Goal: Transaction & Acquisition: Purchase product/service

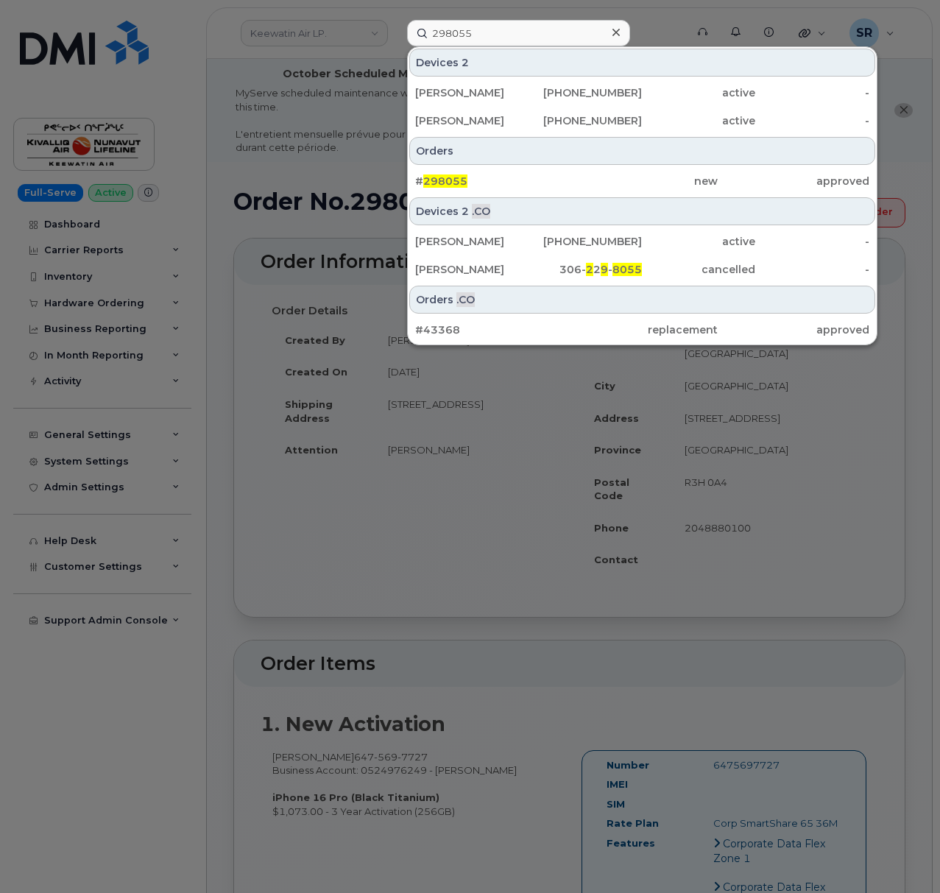
click at [569, 33] on input "298055" at bounding box center [518, 33] width 223 height 26
type input "9164176695"
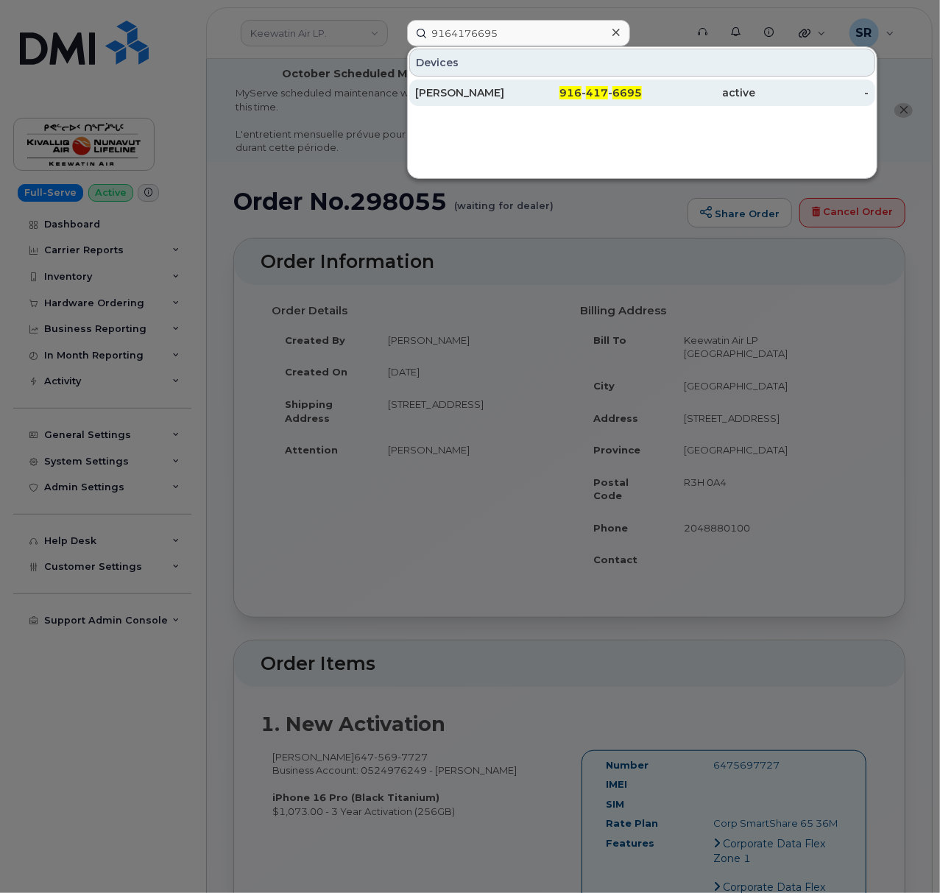
click at [539, 84] on div "916 - 417 - 6695" at bounding box center [584, 92] width 113 height 26
click at [519, 96] on div "[PERSON_NAME]" at bounding box center [471, 92] width 113 height 15
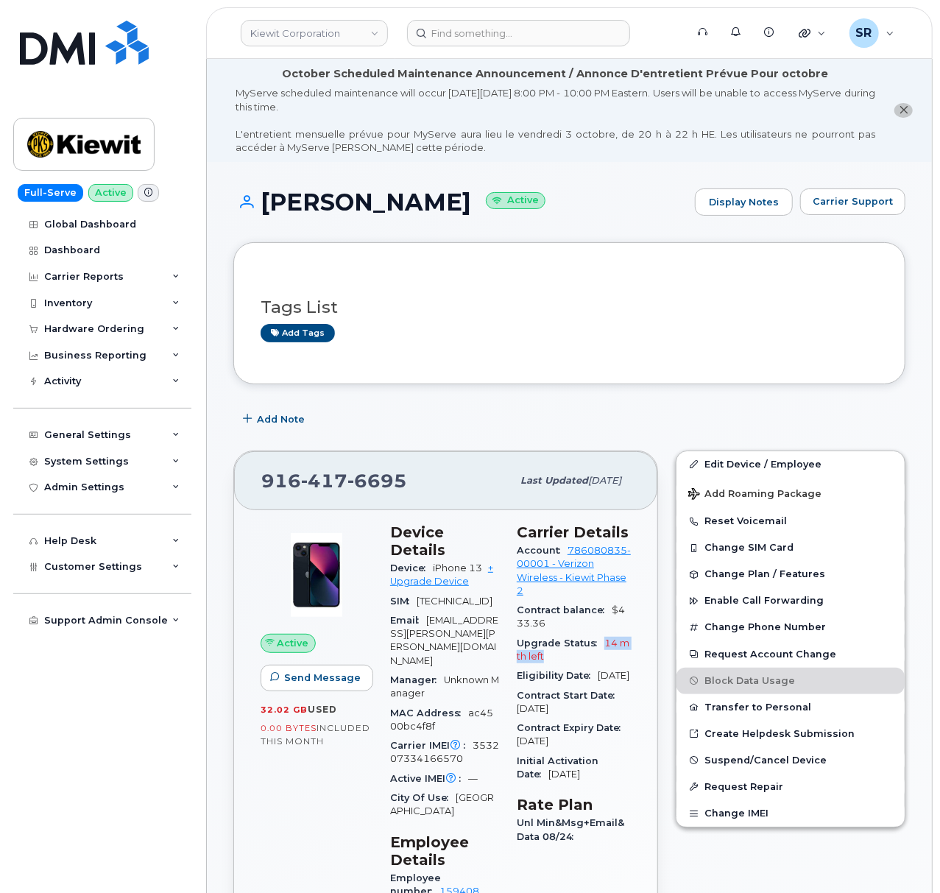
drag, startPoint x: 577, startPoint y: 662, endPoint x: 603, endPoint y: 648, distance: 30.3
click at [603, 648] on div "Upgrade Status 14 mth left" at bounding box center [574, 650] width 114 height 33
click at [607, 656] on div "Upgrade Status 14 mth left" at bounding box center [574, 650] width 114 height 33
click at [440, 562] on link "+ Upgrade Device" at bounding box center [441, 574] width 103 height 24
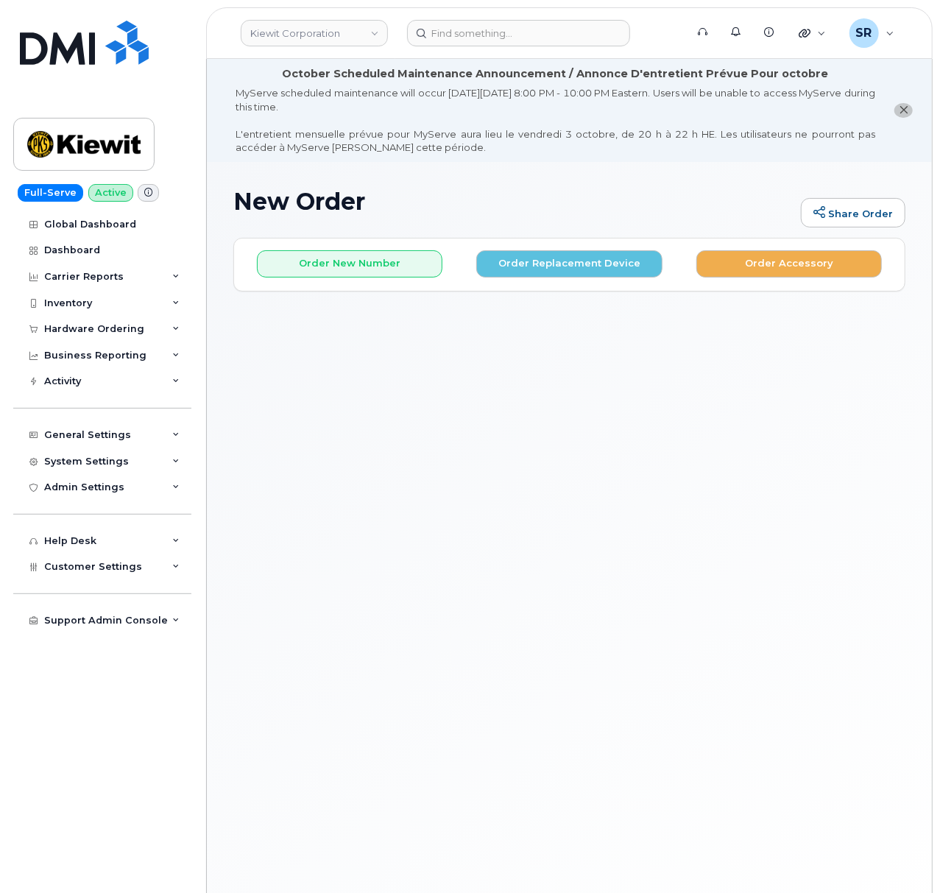
click at [789, 403] on div "New Order Share Order × Share This Order If you want to allow others to create …" at bounding box center [569, 559] width 725 height 794
click at [545, 343] on div "New Order Share Order × Share This Order If you want to allow others to create …" at bounding box center [569, 559] width 725 height 794
click at [528, 354] on div "New Order Share Order × Share This Order If you want to allow others to create …" at bounding box center [569, 559] width 725 height 794
click at [534, 157] on li "October Scheduled Maintenance Announcement / Annonce D'entretient Prévue Pour o…" at bounding box center [569, 110] width 725 height 103
click at [392, 439] on div "New Order Share Order × Share This Order If you want to allow others to create …" at bounding box center [569, 559] width 725 height 794
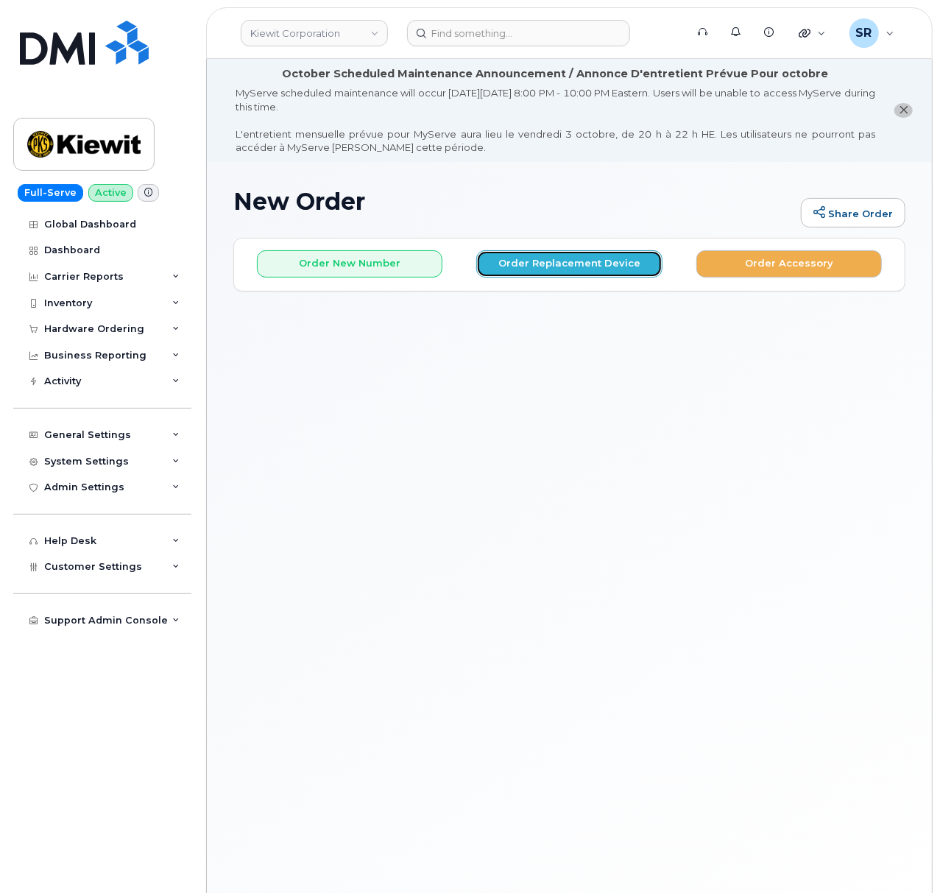
click at [559, 263] on button "Order Replacement Device" at bounding box center [568, 263] width 185 height 27
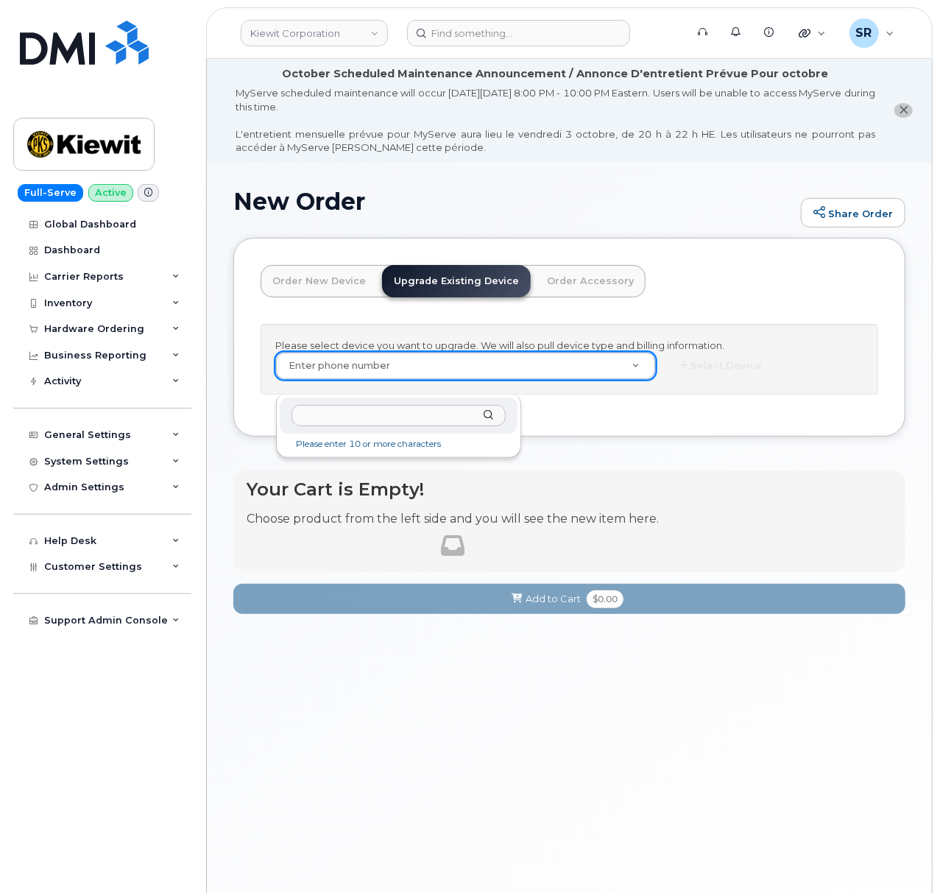
click at [356, 412] on input "text" at bounding box center [398, 415] width 214 height 21
paste input "9164176695"
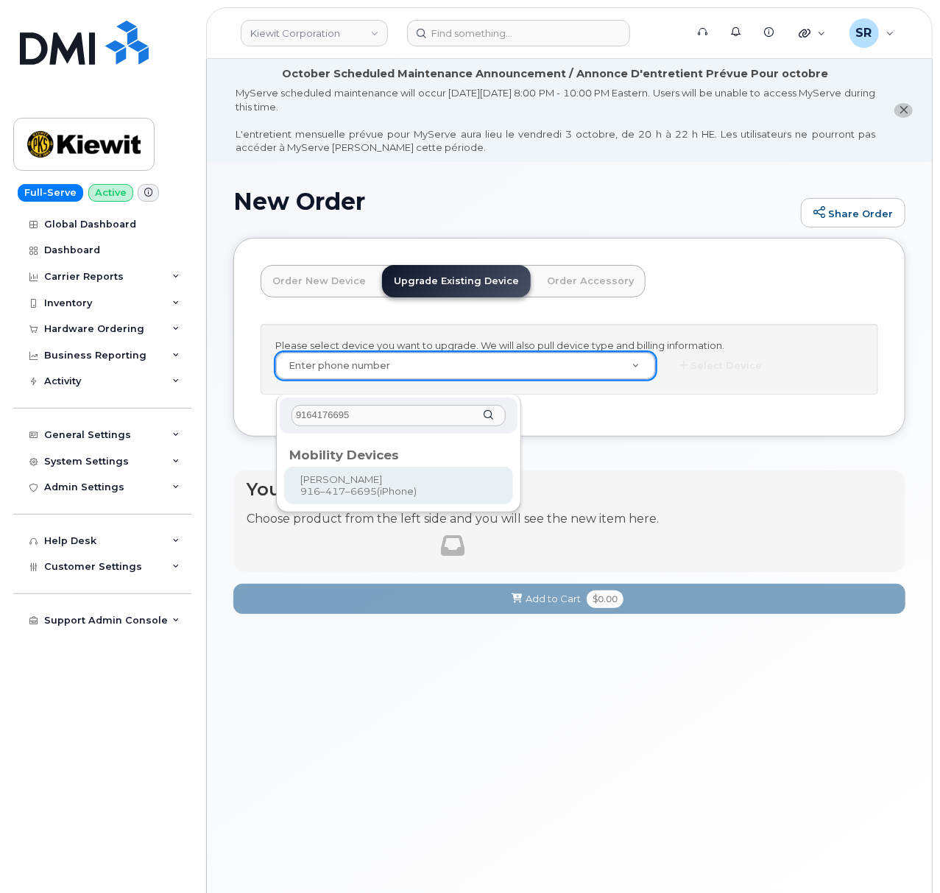
type input "9164176695"
type input "1174400"
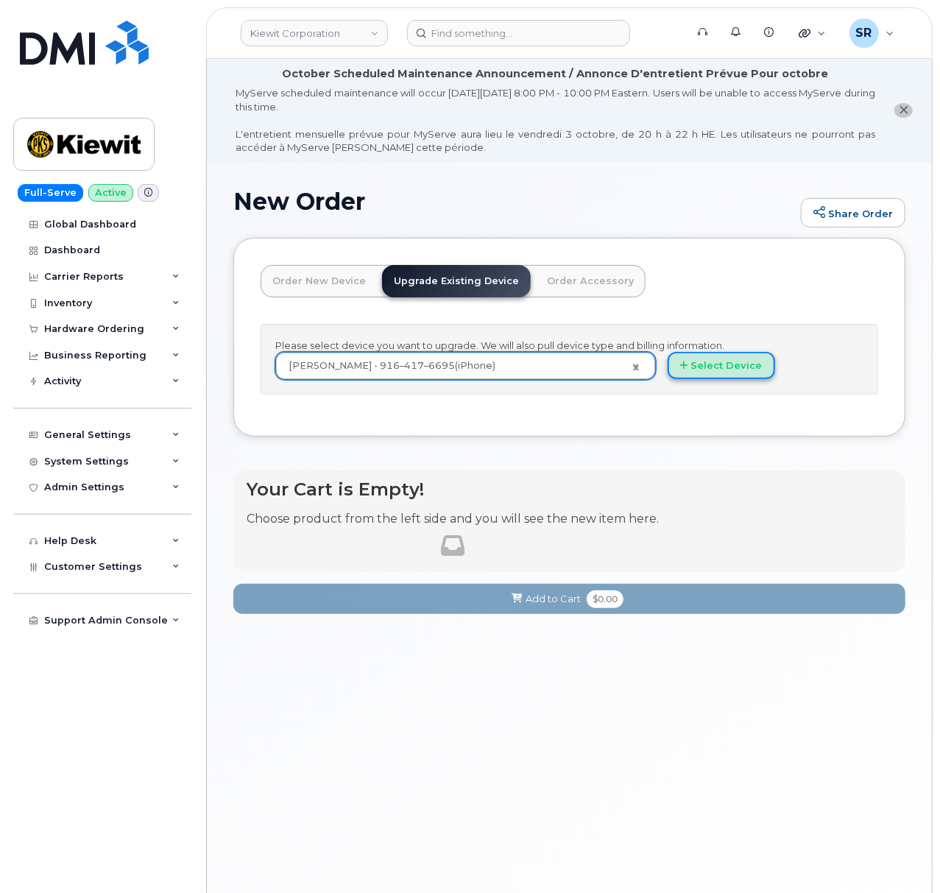
click at [667, 379] on button "Select Device" at bounding box center [720, 365] width 107 height 27
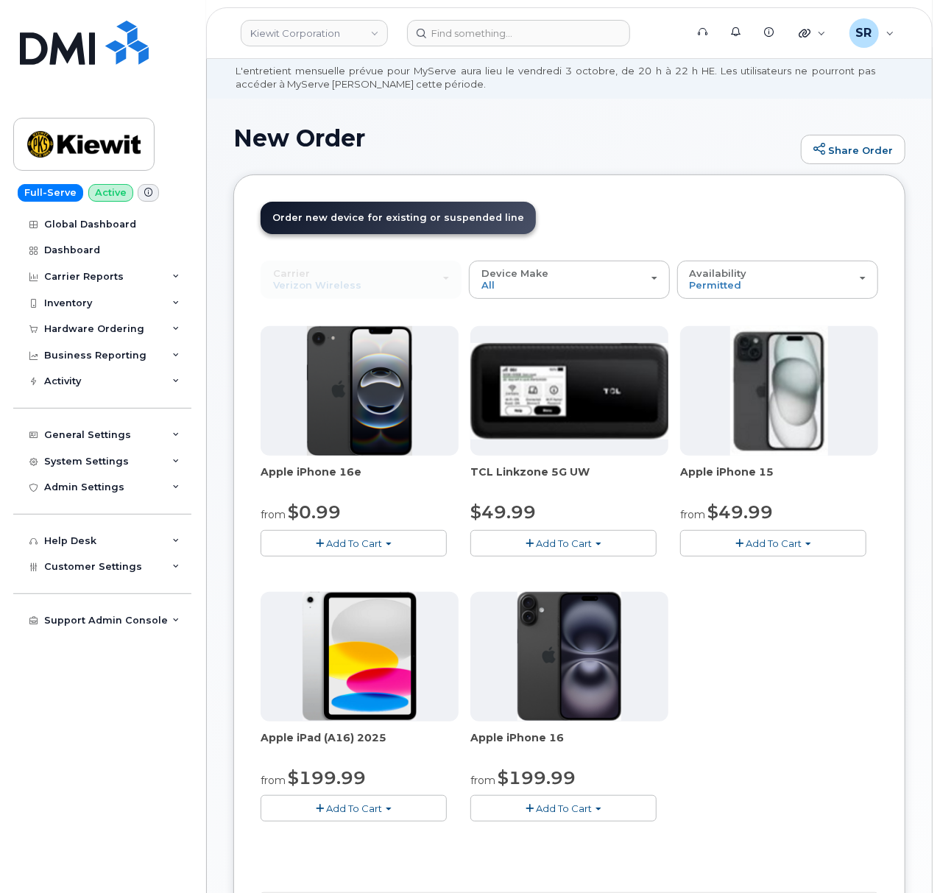
scroll to position [98, 0]
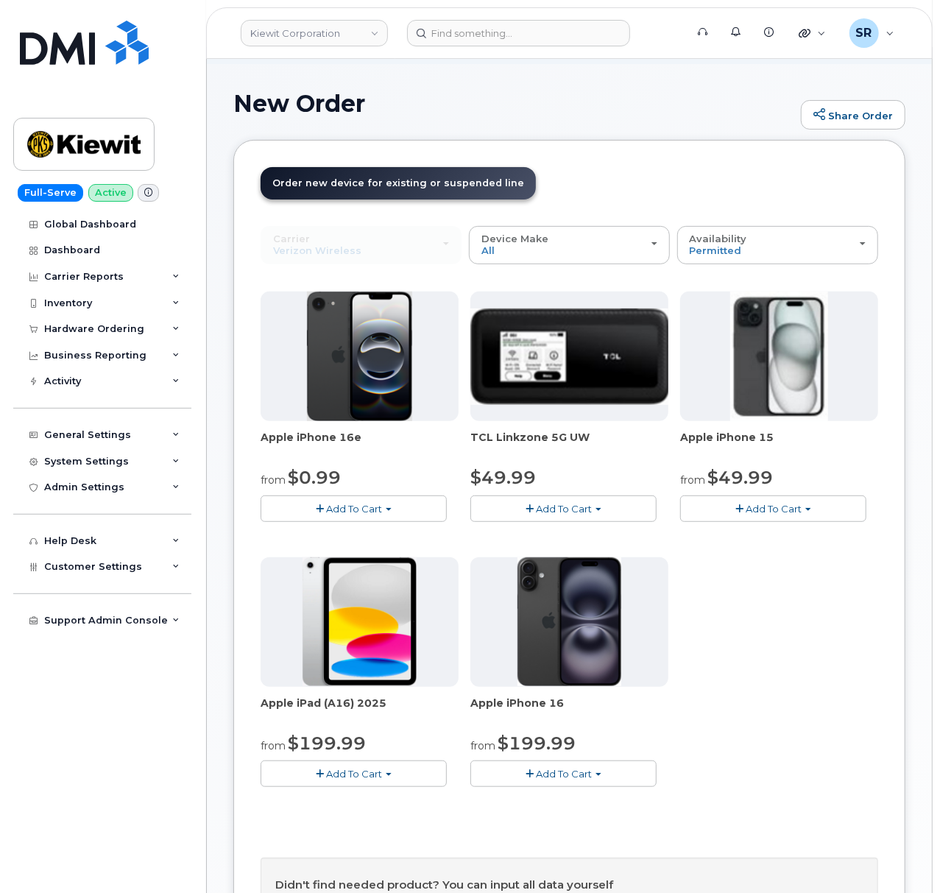
click at [507, 767] on button "Add To Cart" at bounding box center [563, 773] width 186 height 26
click at [612, 725] on div "Apple iPhone 16e from $0.99 Add To Cart $0.99 - 2 Year Upgrade (128GB) $599.99 …" at bounding box center [568, 550] width 617 height 518
click at [536, 773] on span "Add To Cart" at bounding box center [564, 774] width 56 height 12
click at [657, 667] on div "Apple iPhone 16e from $0.99 Add To Cart $0.99 - 2 Year Upgrade (128GB) $599.99 …" at bounding box center [568, 550] width 617 height 518
click at [493, 774] on button "Add To Cart" at bounding box center [563, 773] width 186 height 26
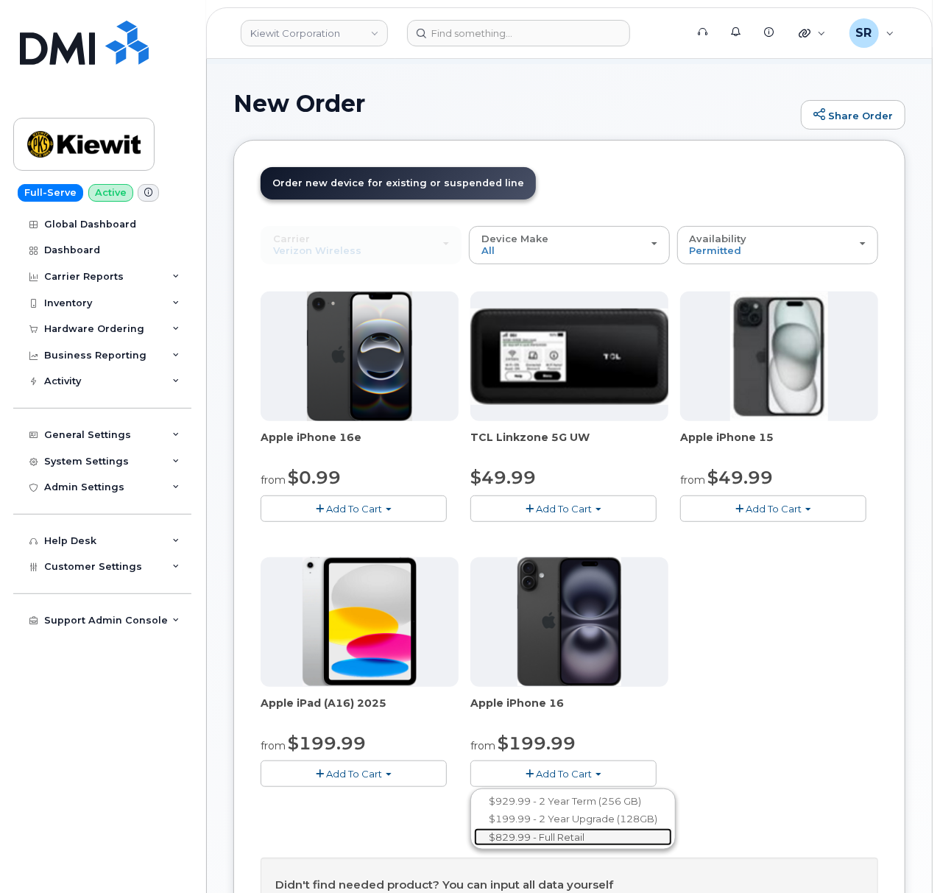
click at [519, 842] on link "$829.99 - Full Retail" at bounding box center [573, 837] width 198 height 18
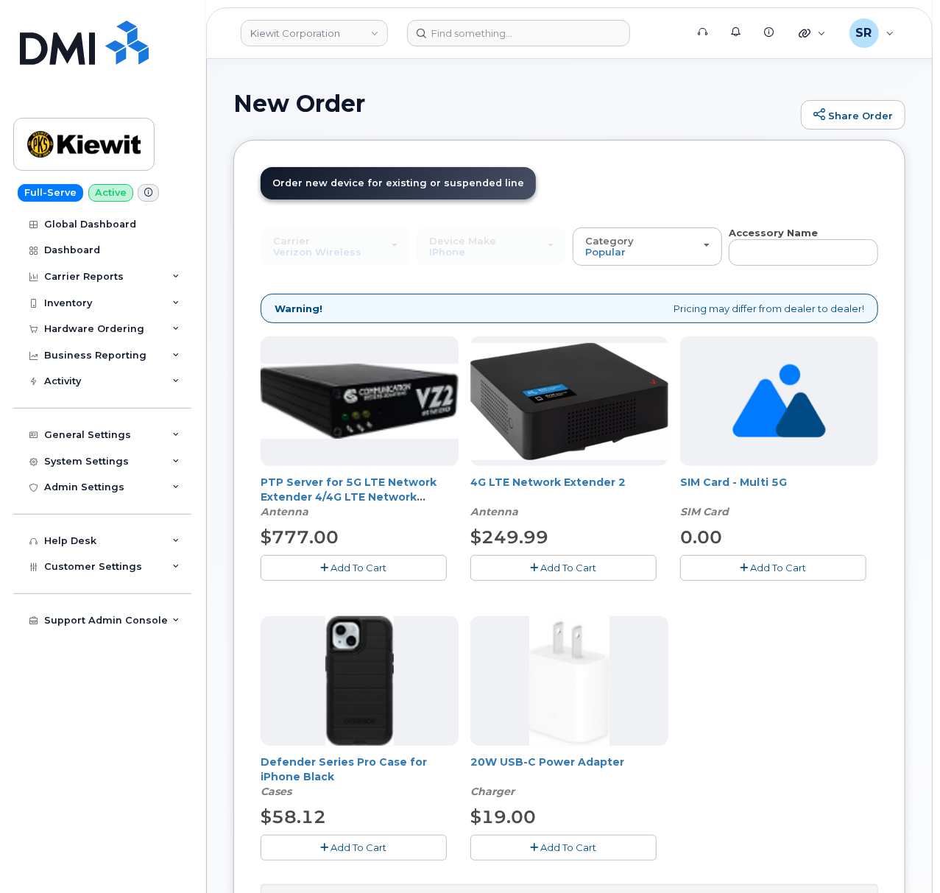
drag, startPoint x: 316, startPoint y: 837, endPoint x: 334, endPoint y: 836, distance: 17.7
click at [316, 837] on button "Add To Cart" at bounding box center [353, 847] width 186 height 26
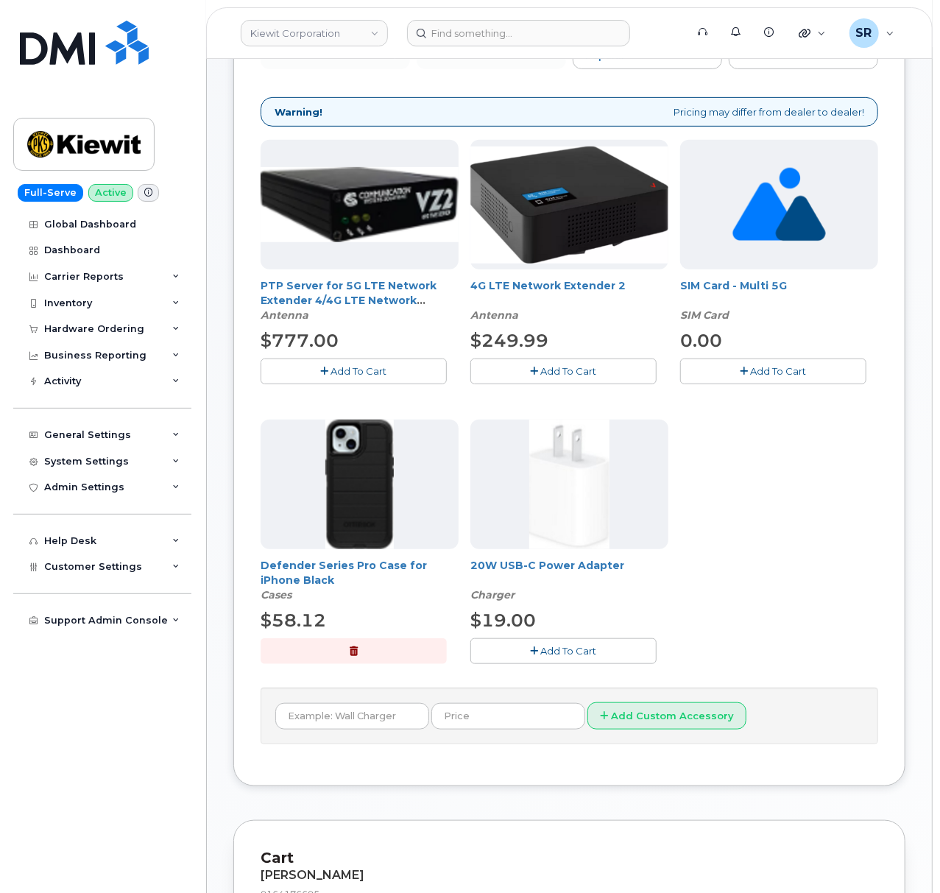
click at [500, 639] on button "Add To Cart" at bounding box center [563, 651] width 186 height 26
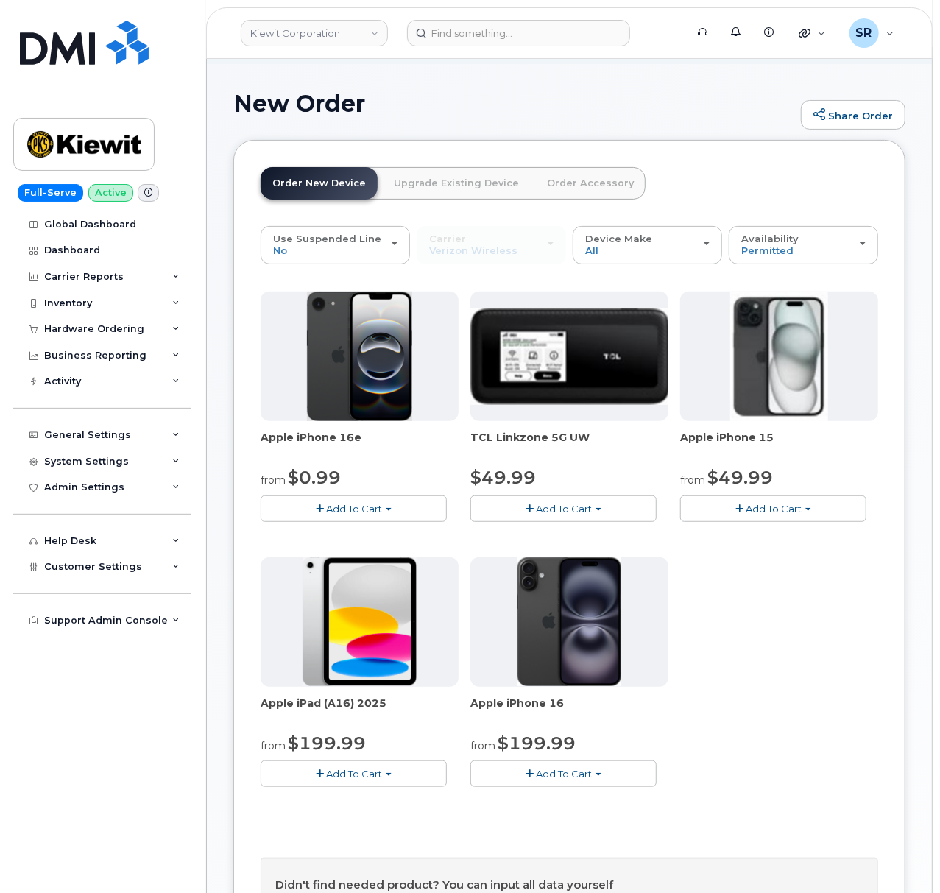
scroll to position [196, 0]
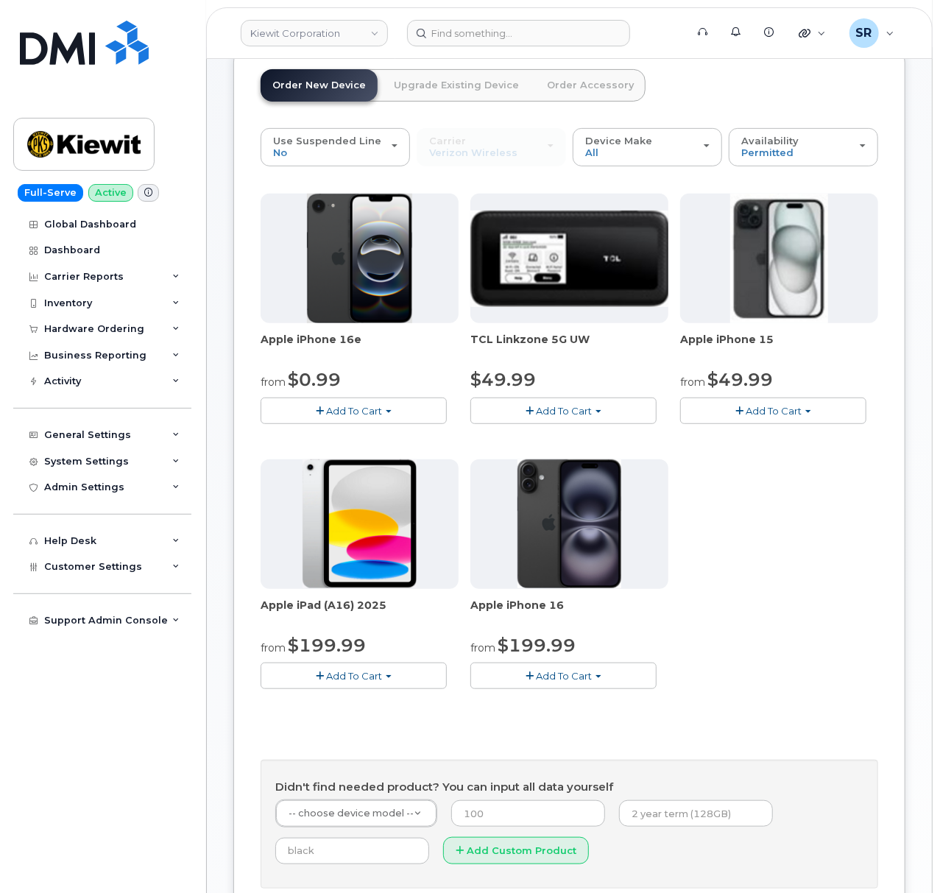
click at [330, 423] on button "Add To Cart" at bounding box center [353, 410] width 186 height 26
click at [664, 623] on div "Apple iPhone 16e from $0.99 Add To Cart $0.99 - 2 Year Activation (128GB) $599.…" at bounding box center [568, 453] width 617 height 518
click at [676, 637] on div "Apple iPhone 16e from $0.99 Add To Cart $0.99 - 2 Year Activation (128GB) $599.…" at bounding box center [568, 453] width 617 height 518
click at [655, 601] on div "Apple iPhone 16e from $0.99 Add To Cart $0.99 - 2 Year Activation (128GB) $599.…" at bounding box center [568, 453] width 617 height 518
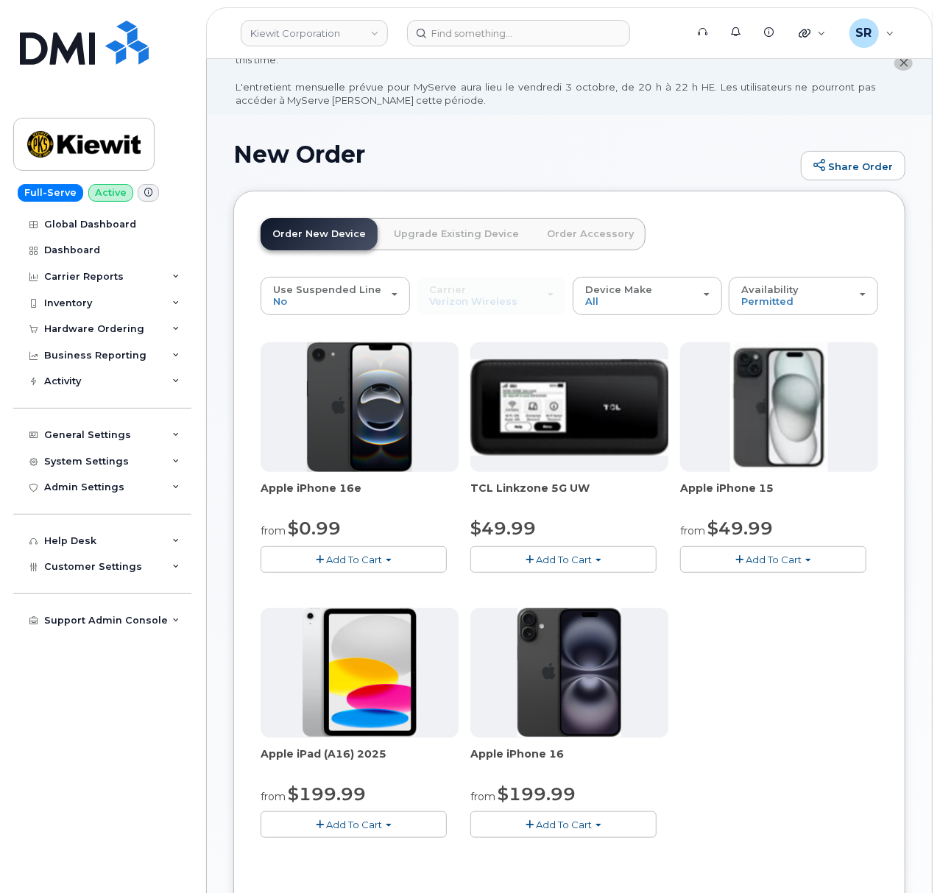
scroll to position [0, 0]
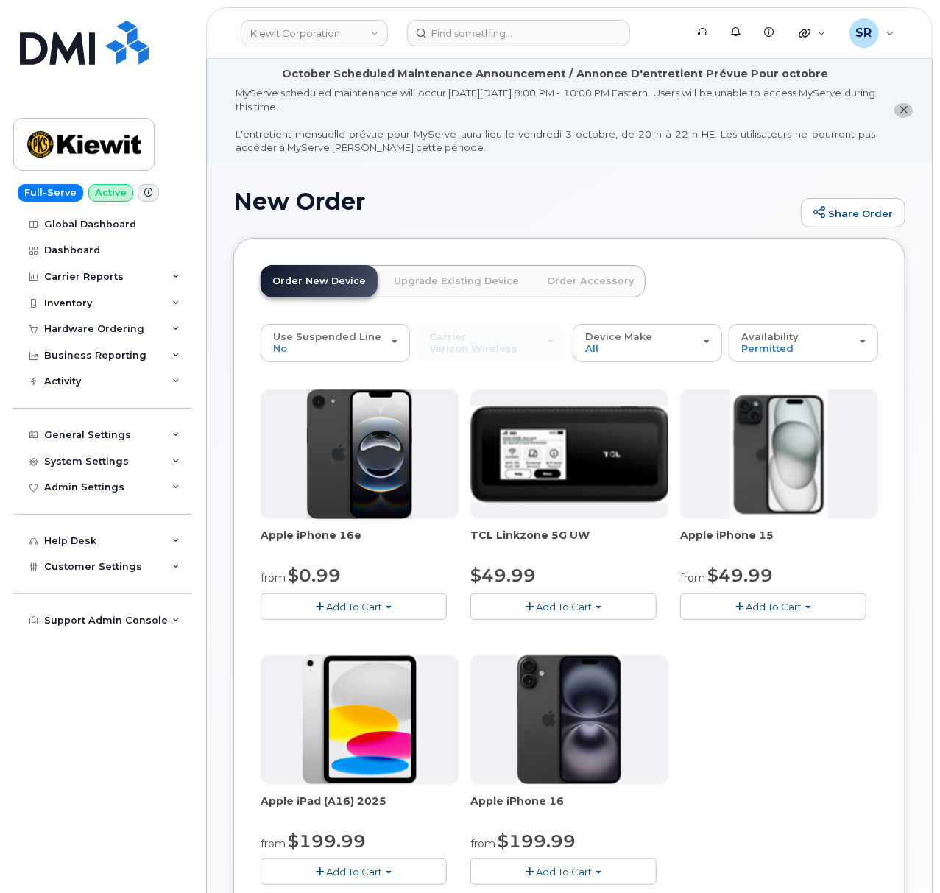
drag, startPoint x: 804, startPoint y: 421, endPoint x: 869, endPoint y: 421, distance: 65.5
copy span "9164176695"
click at [503, 38] on input at bounding box center [518, 33] width 223 height 26
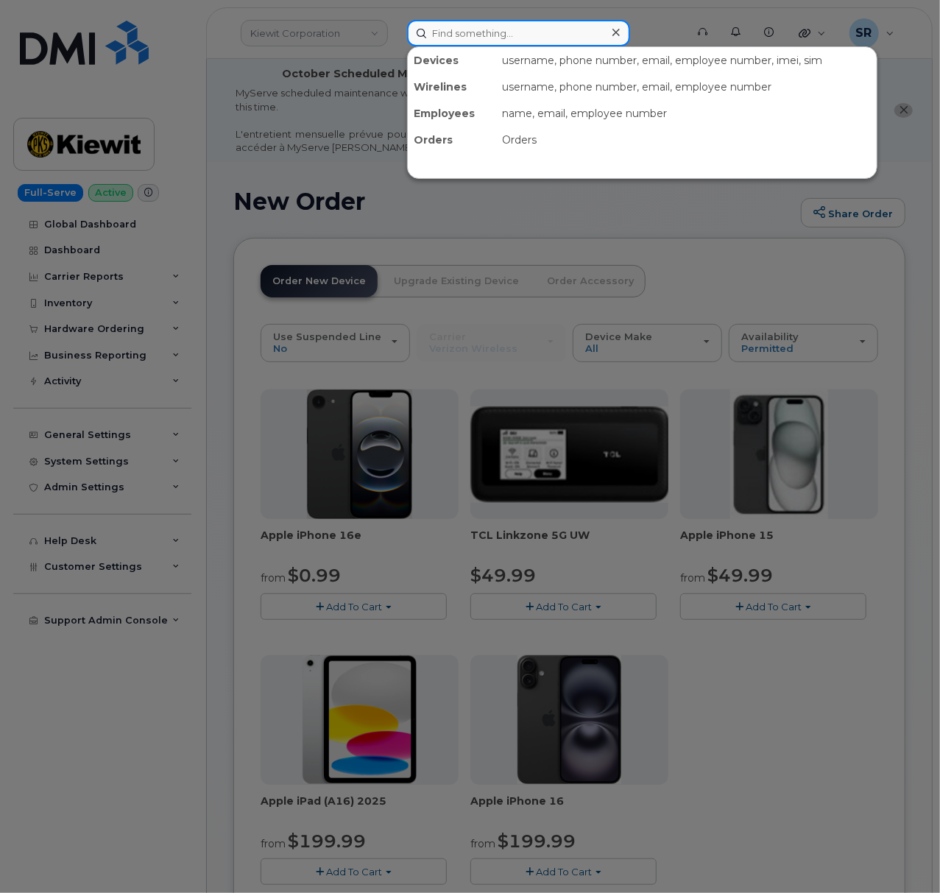
paste input "9164176695"
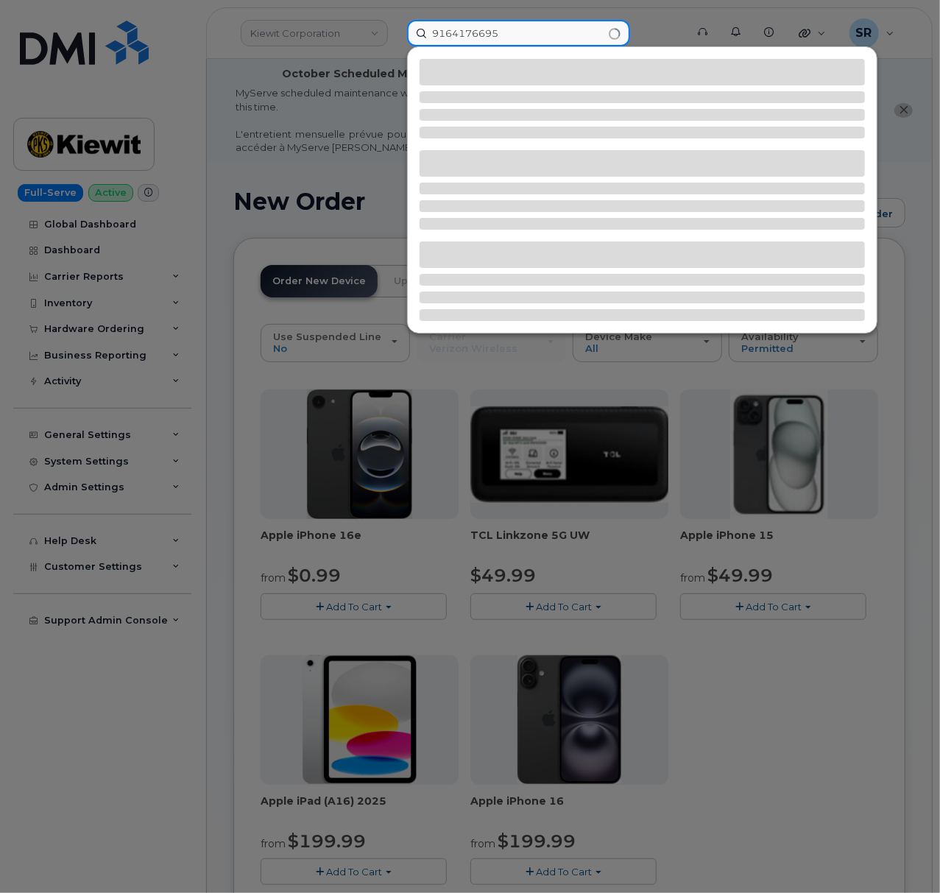
type input "9164176695"
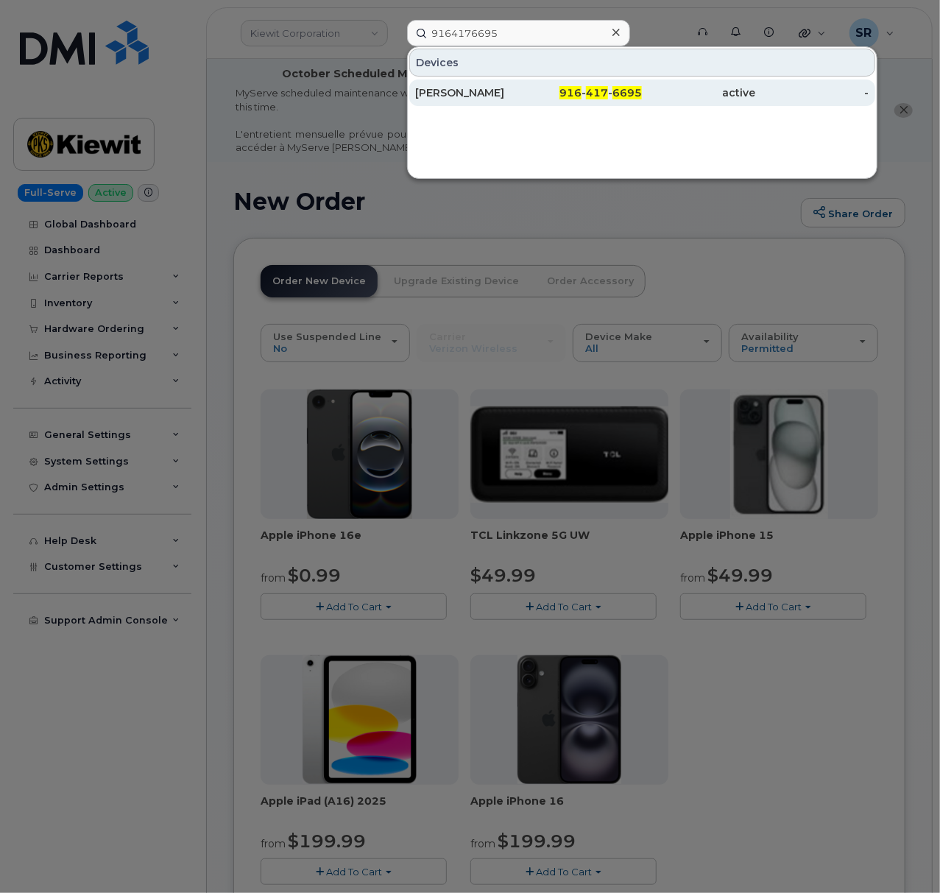
click at [501, 96] on div "[PERSON_NAME]" at bounding box center [471, 92] width 113 height 15
click at [472, 93] on div "[PERSON_NAME]" at bounding box center [471, 92] width 113 height 15
